Goal: Task Accomplishment & Management: Use online tool/utility

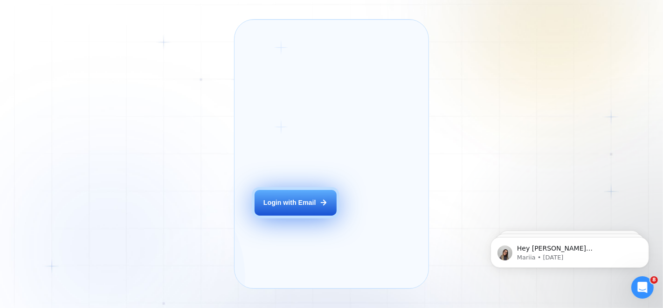
click at [295, 207] on div "Login with Email" at bounding box center [289, 202] width 53 height 9
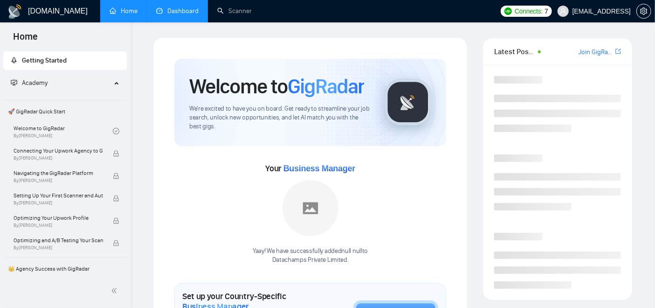
click at [177, 8] on link "Dashboard" at bounding box center [177, 11] width 42 height 8
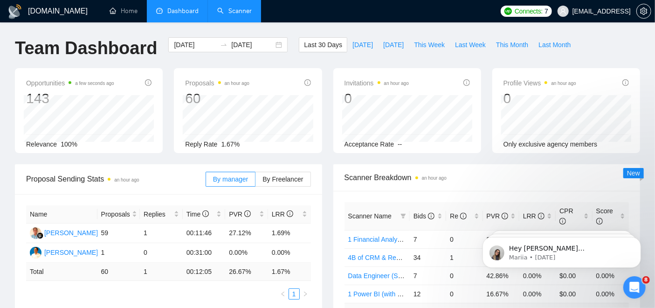
click at [246, 7] on link "Scanner" at bounding box center [234, 11] width 35 height 8
